Goal: Task Accomplishment & Management: Manage account settings

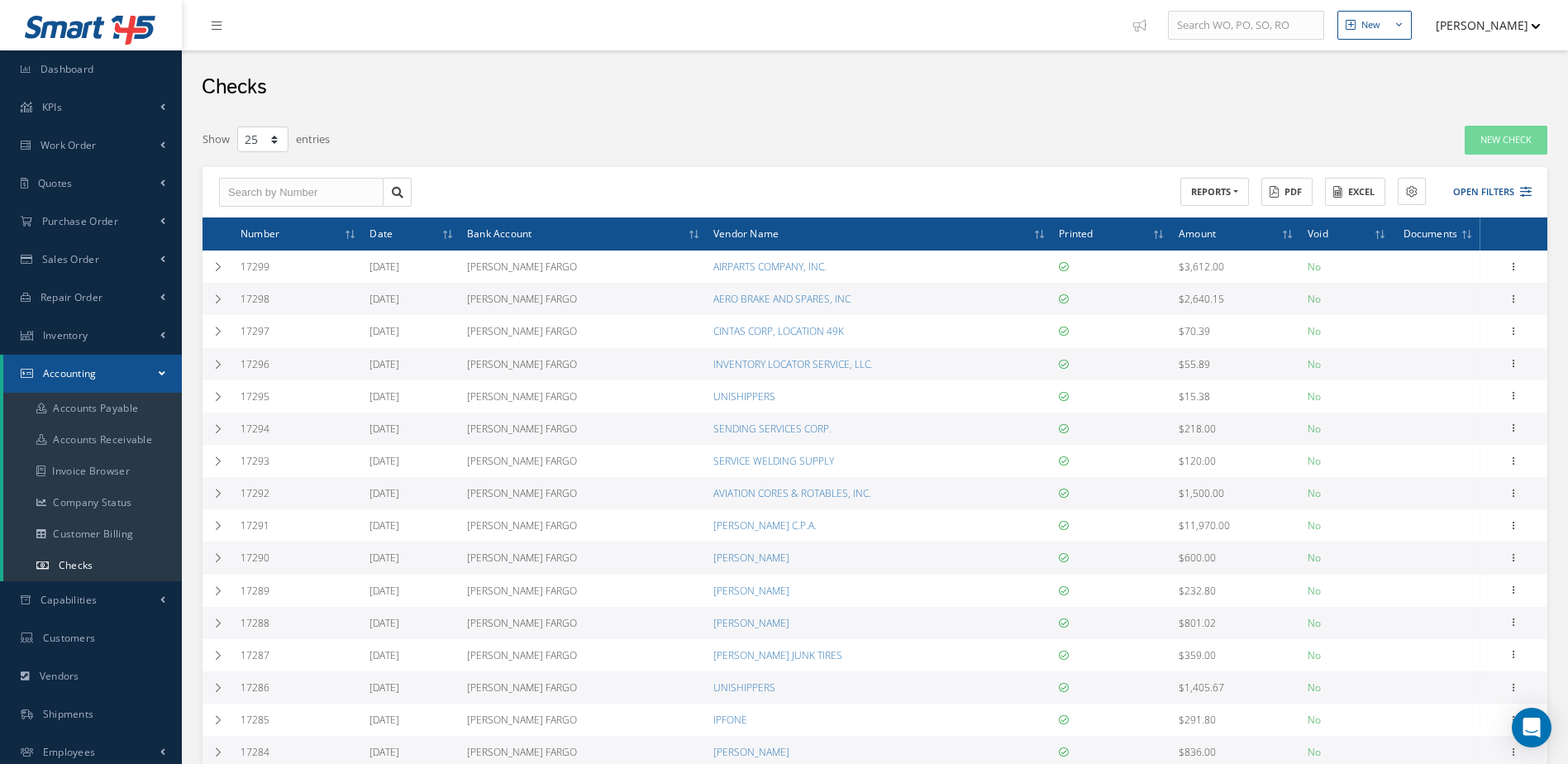
select select "25"
click at [78, 336] on span "Inventory" at bounding box center [65, 335] width 45 height 14
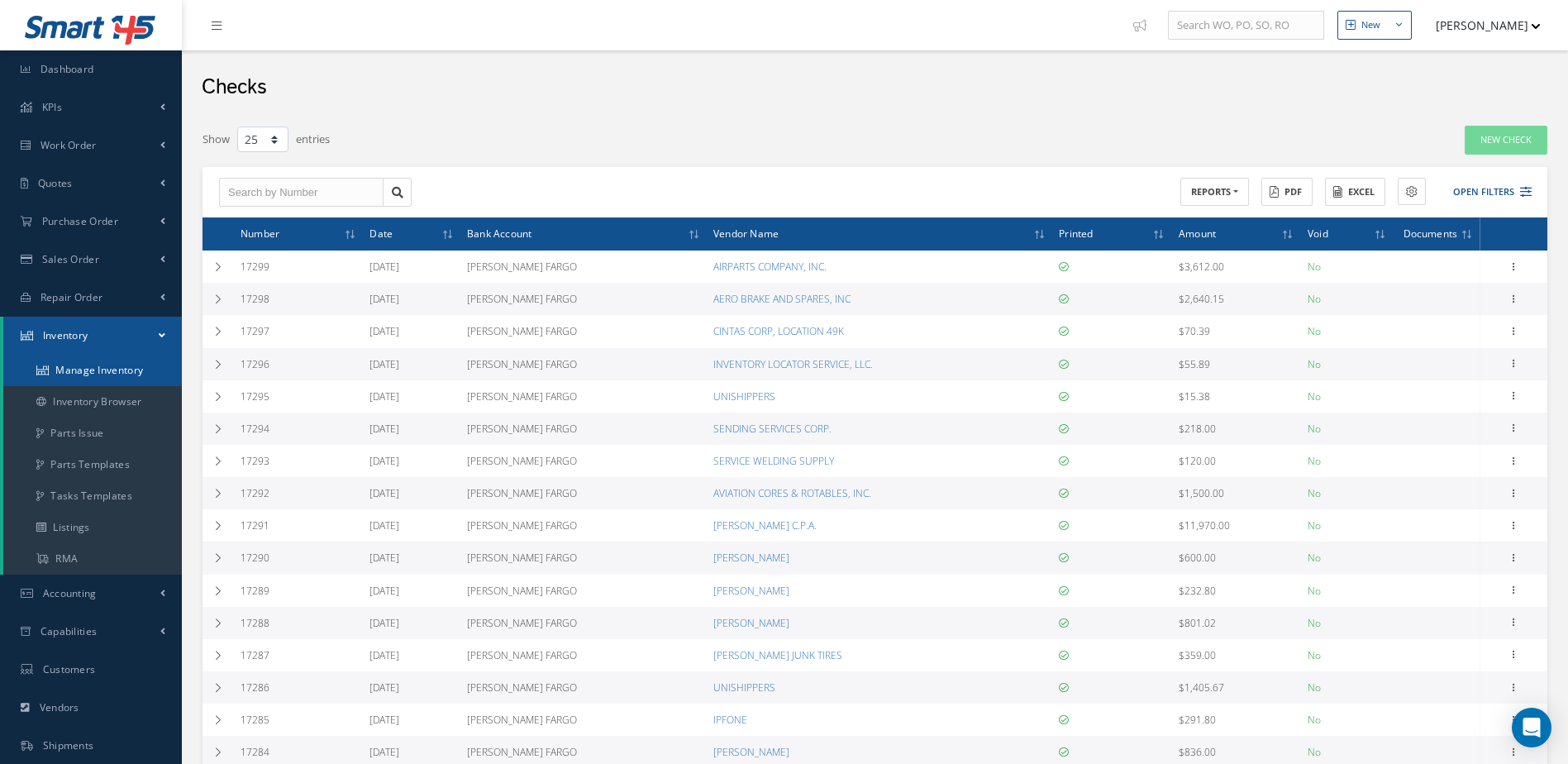
click at [94, 366] on link "Manage Inventory" at bounding box center [92, 370] width 179 height 31
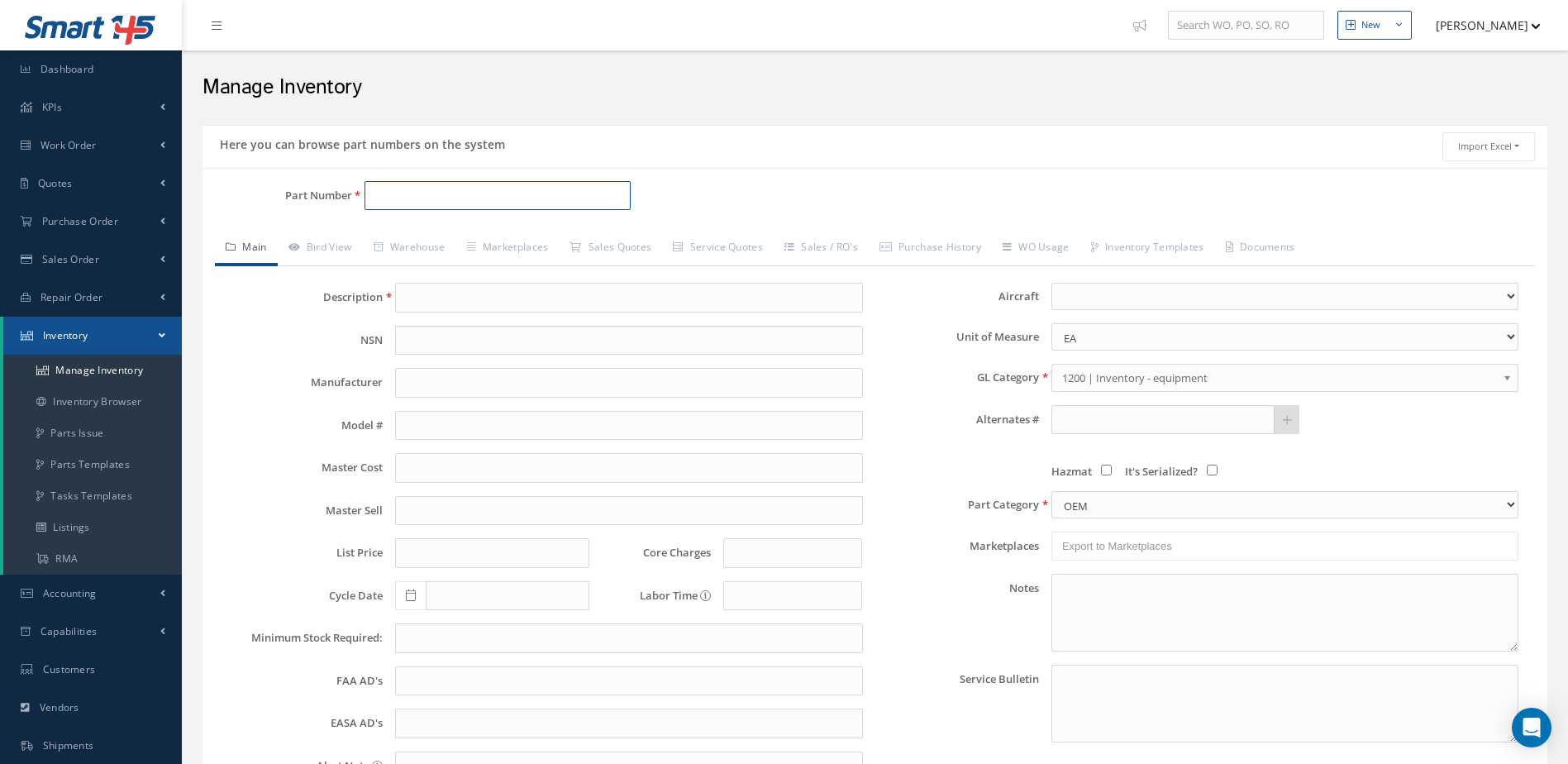
click at [543, 202] on input "Part Number" at bounding box center [497, 195] width 267 height 29
type input "23080-005"
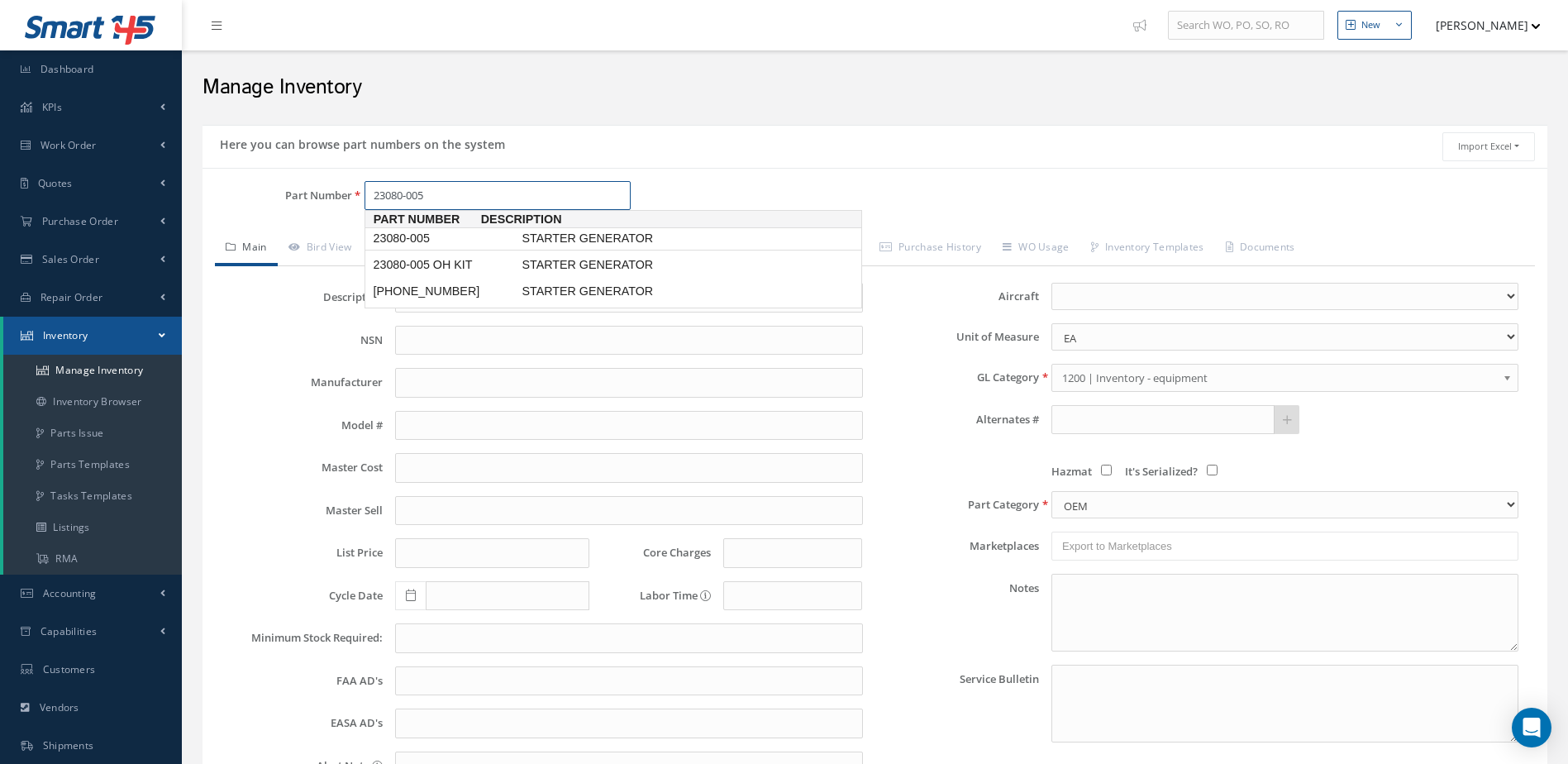
click at [561, 228] on link "23080-005 STARTER GENERATOR" at bounding box center [613, 238] width 497 height 22
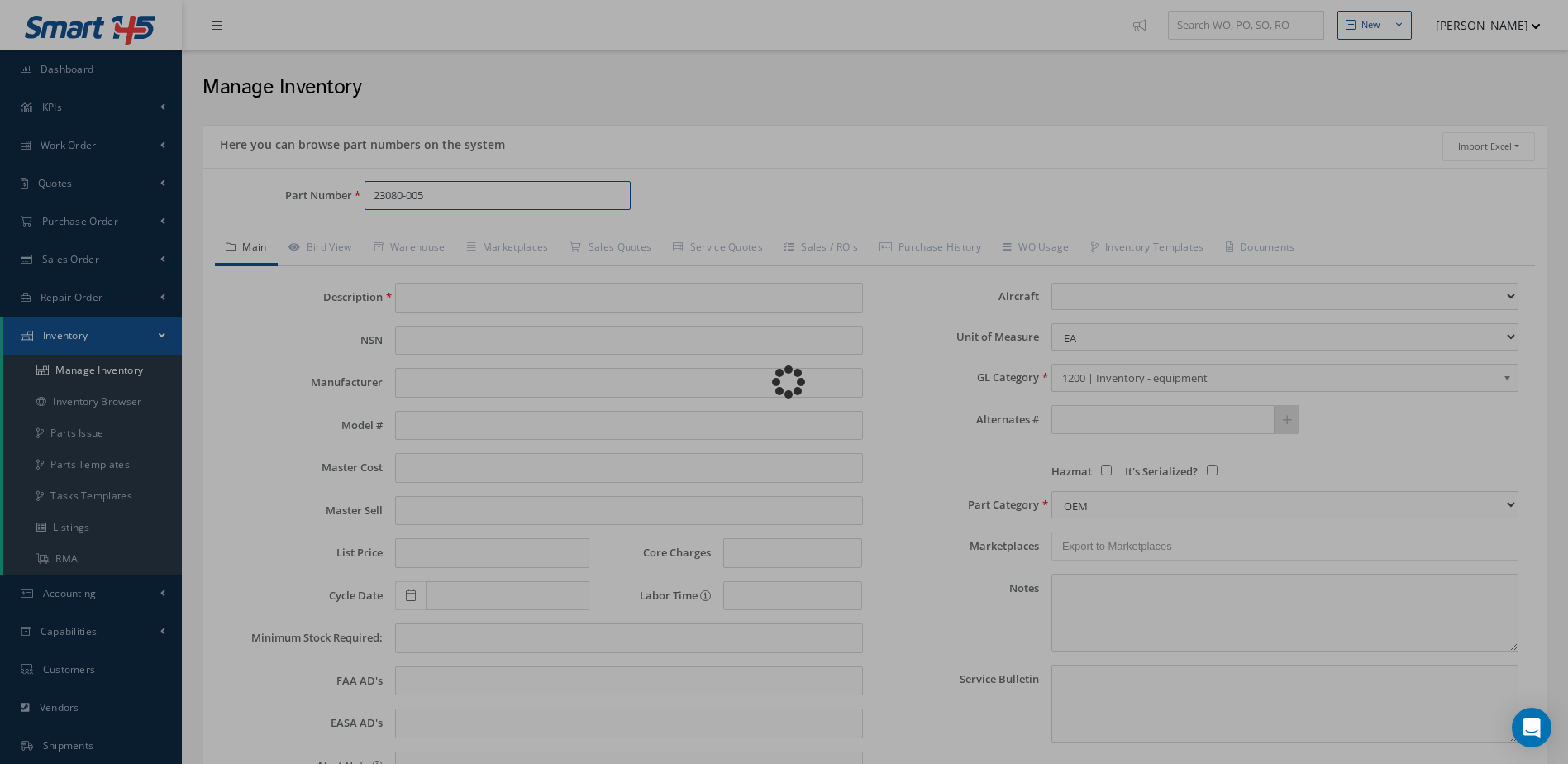
type input "STARTER GENERATOR"
type input "[PERSON_NAME]"
type input "H125-800"
type input "1050.00"
type input "0.00"
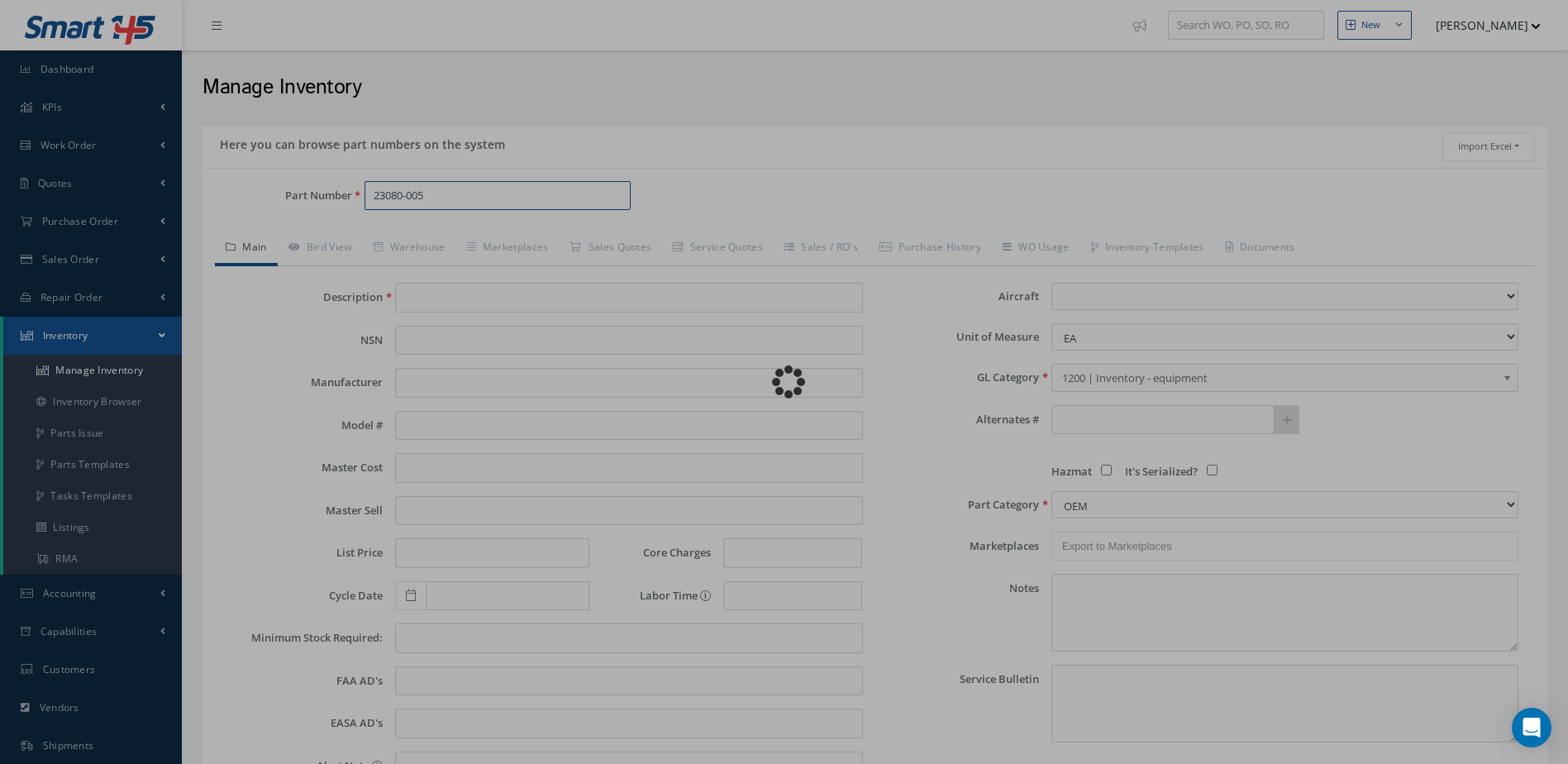
type input "0.00"
select select
type textarea "APRIL /2024: -STD OH / OH EX $2,150 CORE VALUE $6,000. TURNAROUND TIME 20-25 DA…"
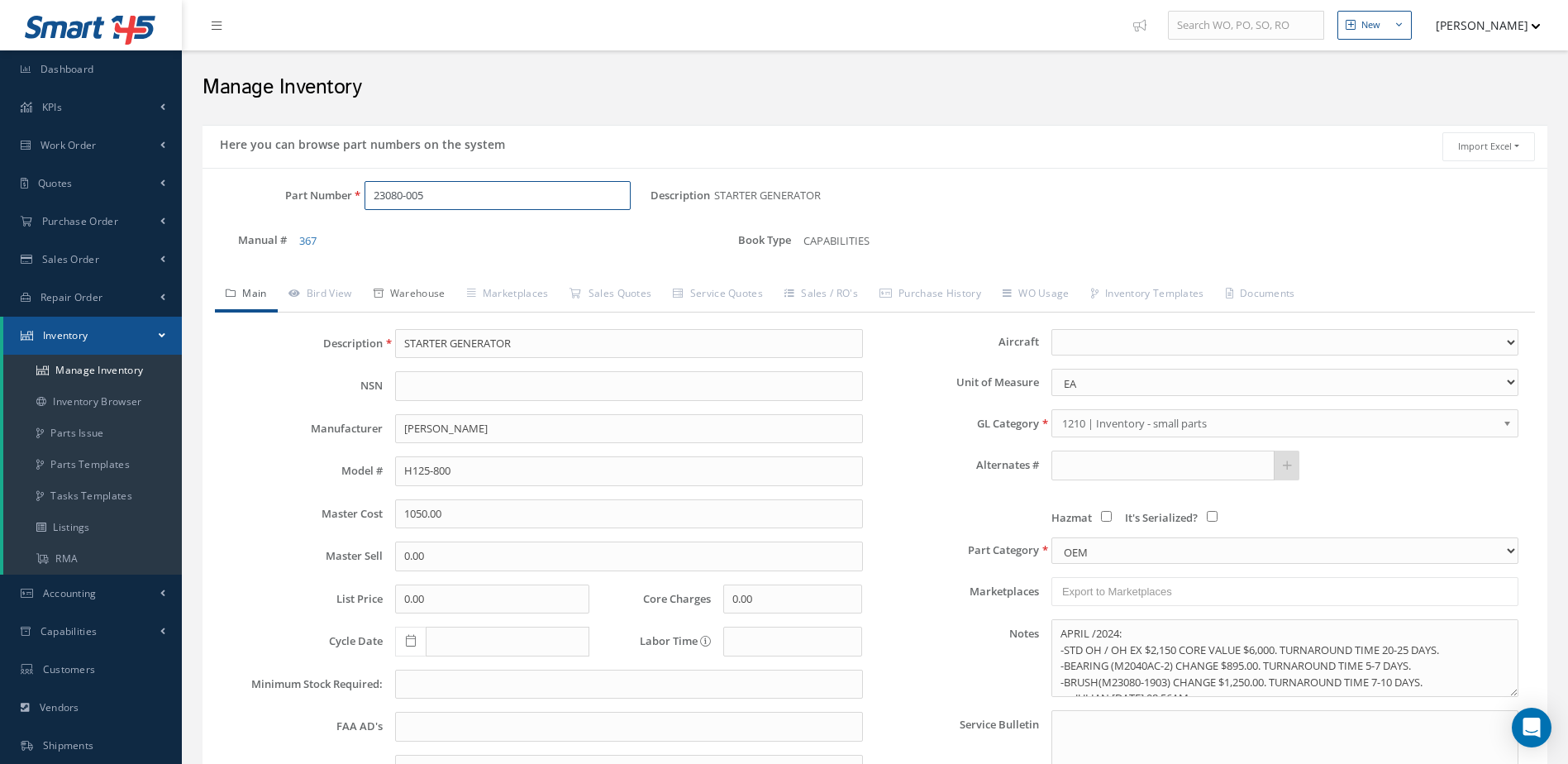
type input "23080-005"
click at [424, 291] on link "Warehouse" at bounding box center [409, 295] width 93 height 35
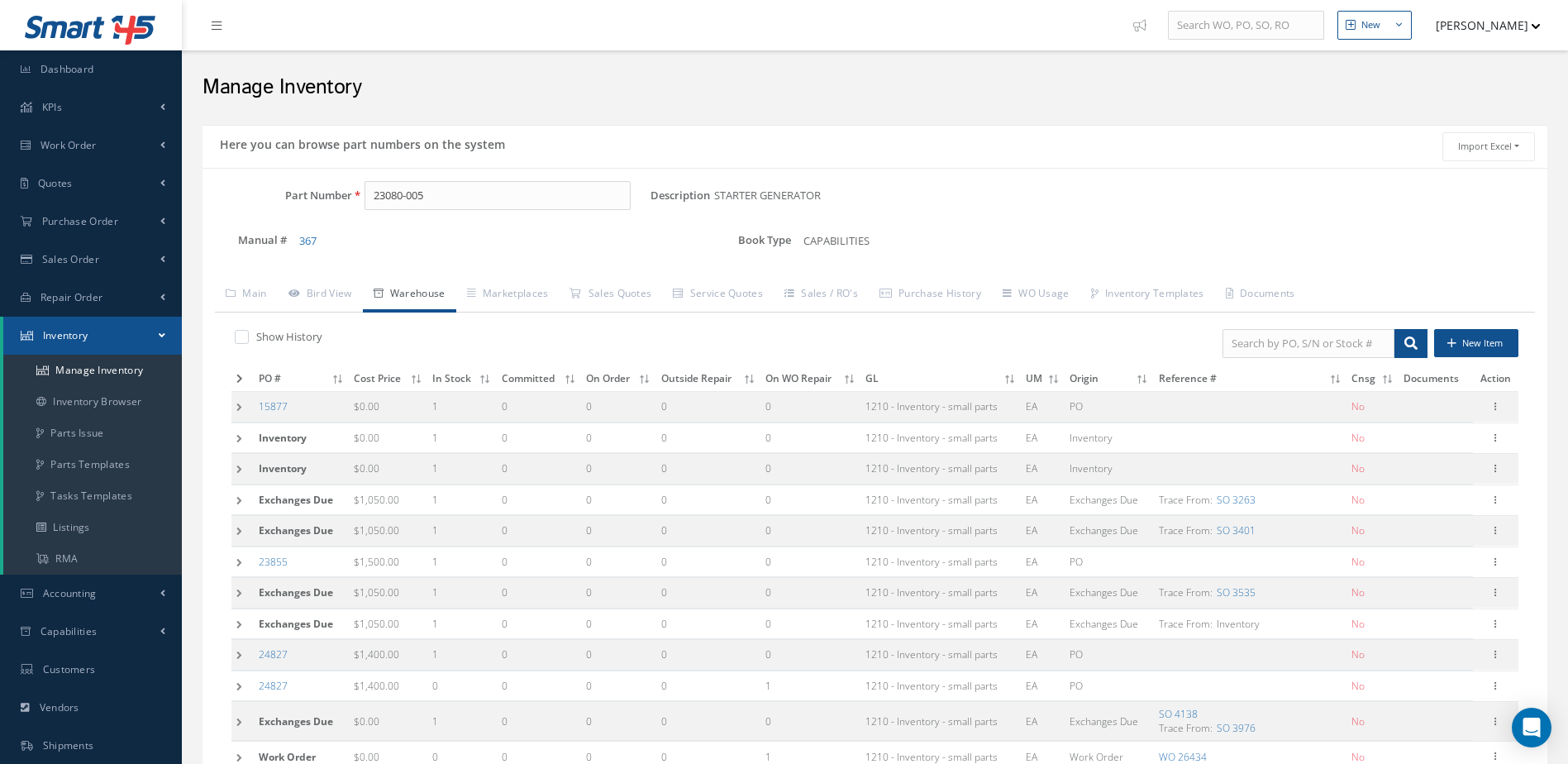
click at [242, 375] on icon at bounding box center [239, 378] width 6 height 10
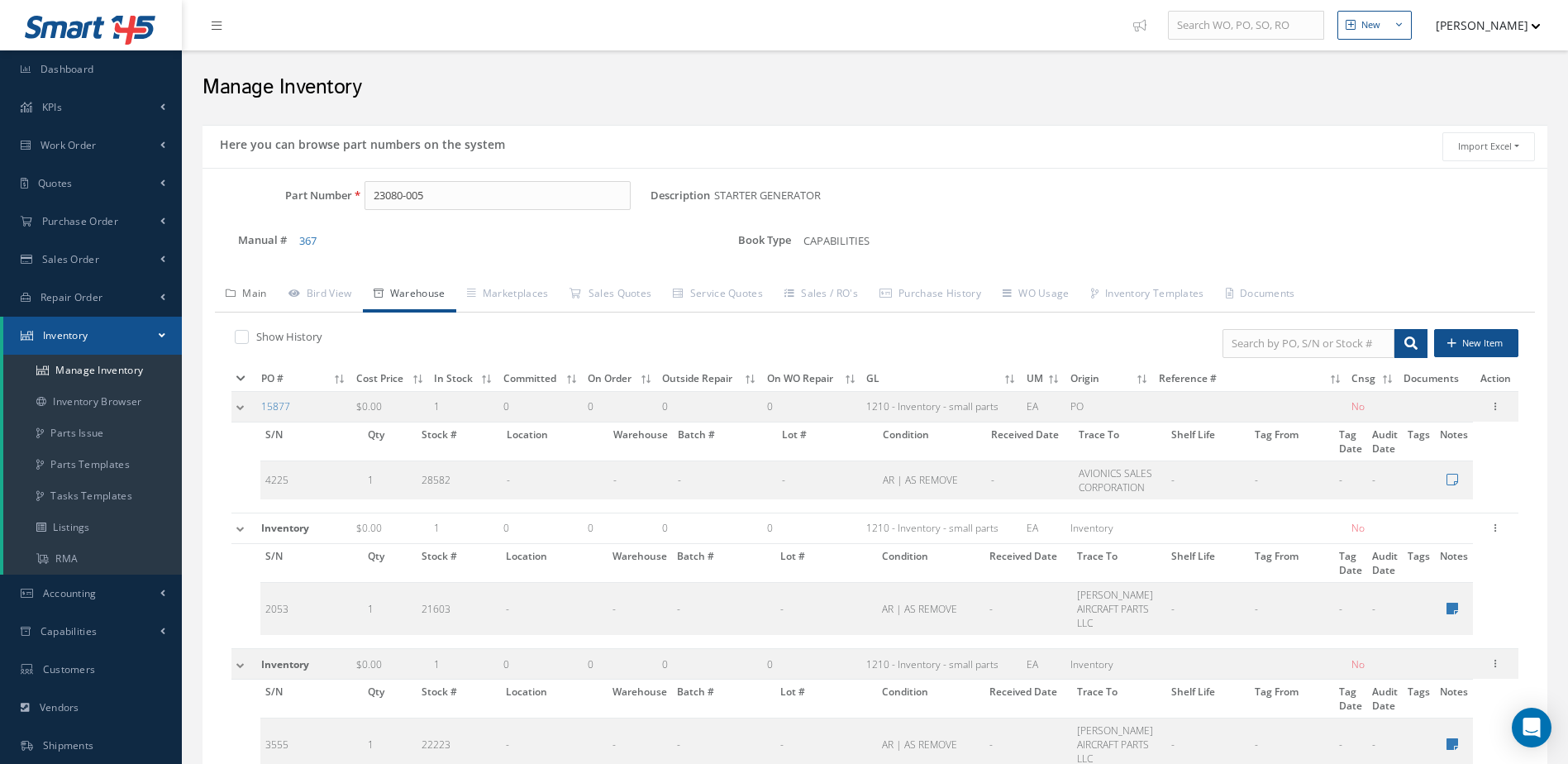
click at [264, 291] on link "Main" at bounding box center [246, 295] width 63 height 35
